Goal: Use online tool/utility

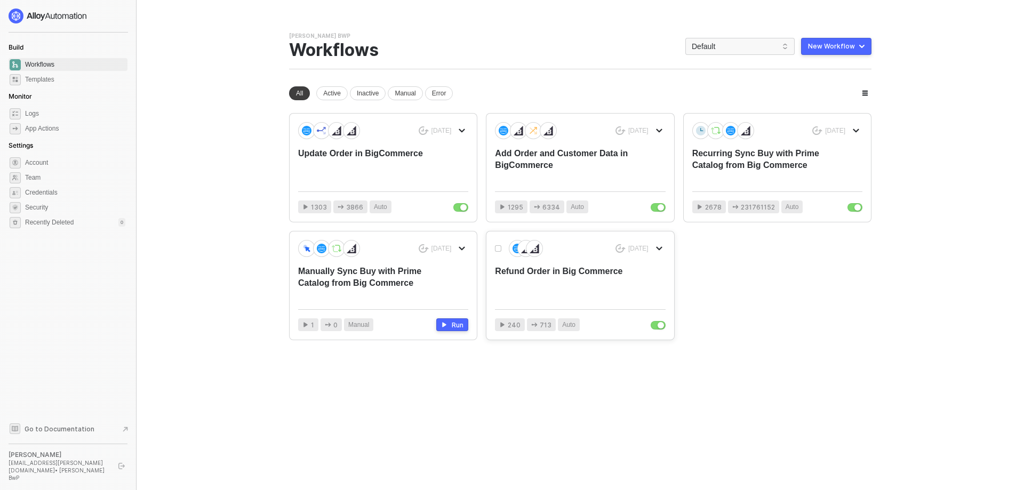
click at [579, 273] on div "Refund Order in Big Commerce" at bounding box center [563, 282] width 136 height 35
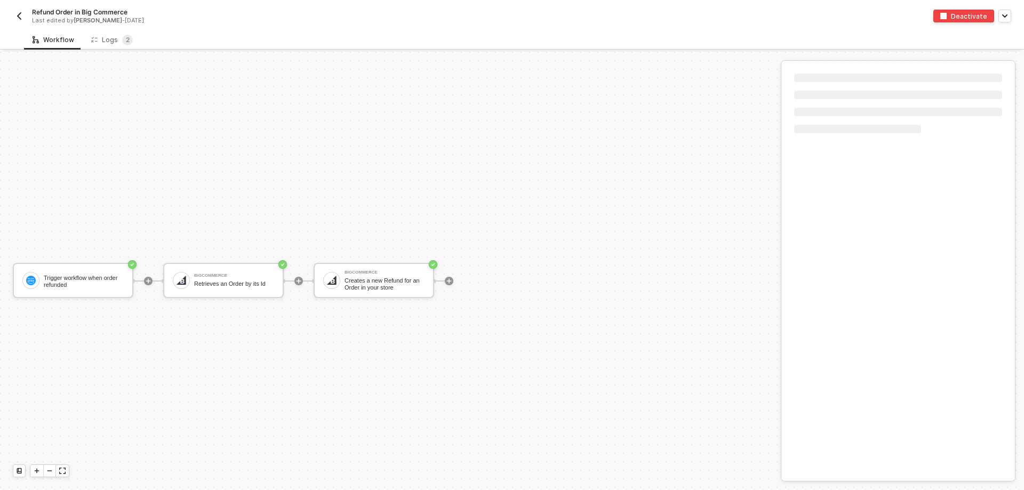
scroll to position [20, 0]
